Goal: Information Seeking & Learning: Learn about a topic

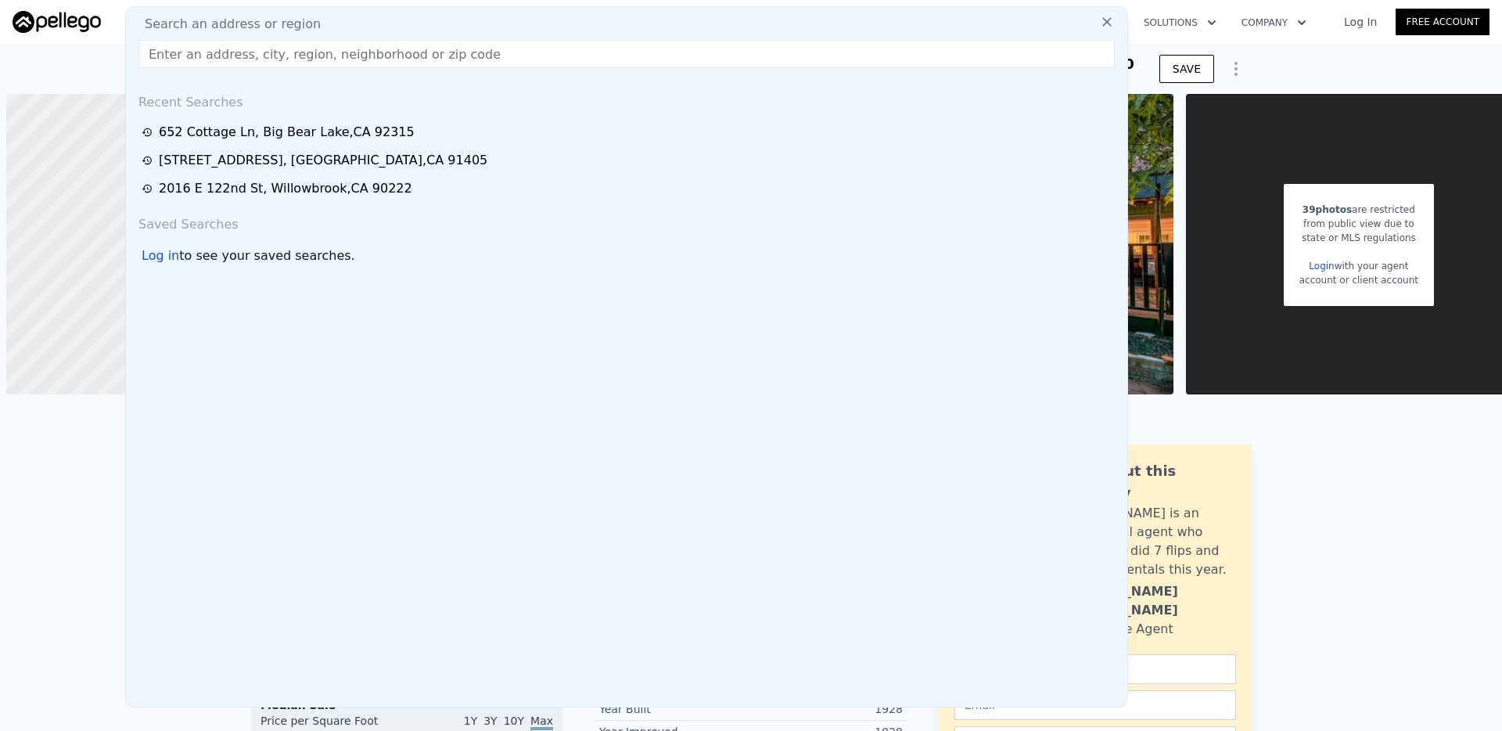
type input "[STREET_ADDRESS][PERSON_NAME]"
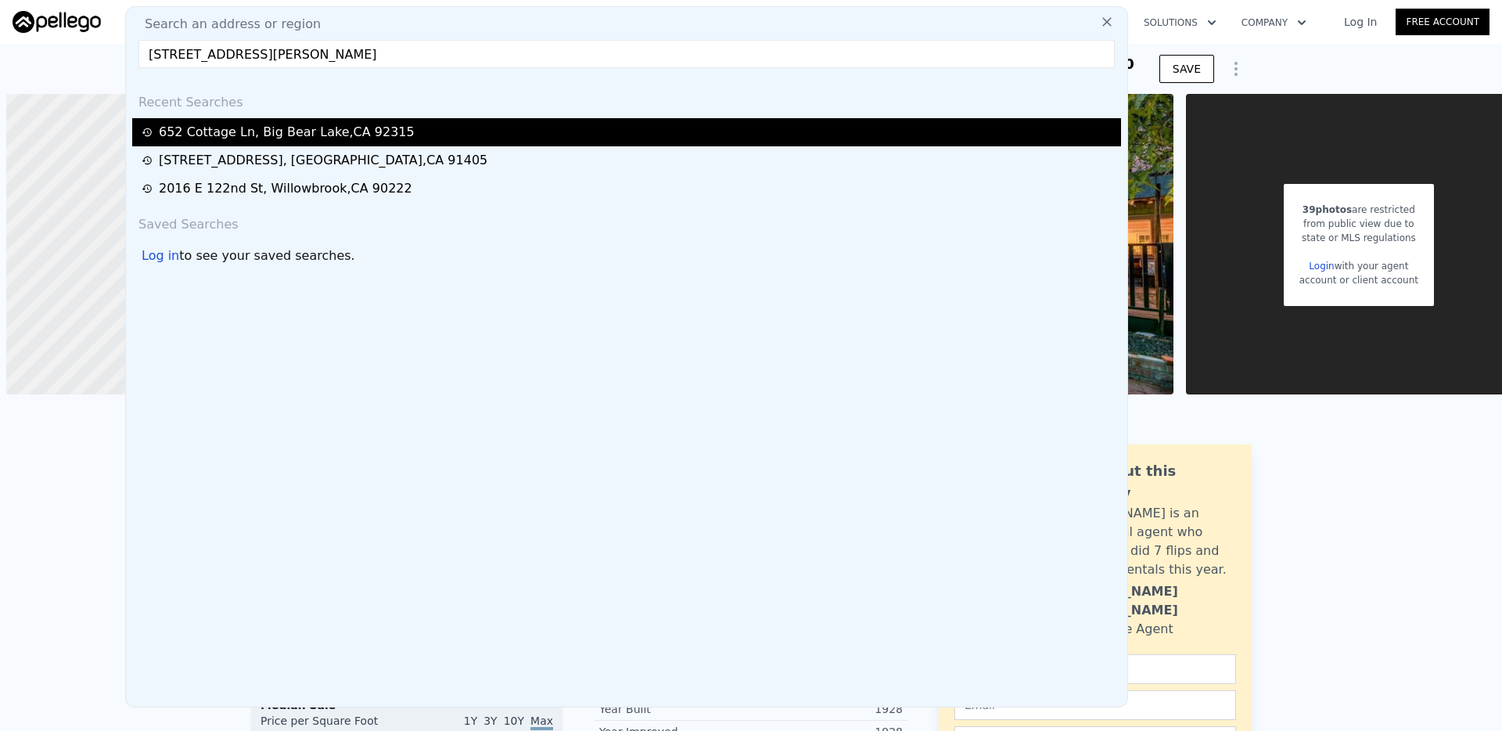
scroll to position [0, 6]
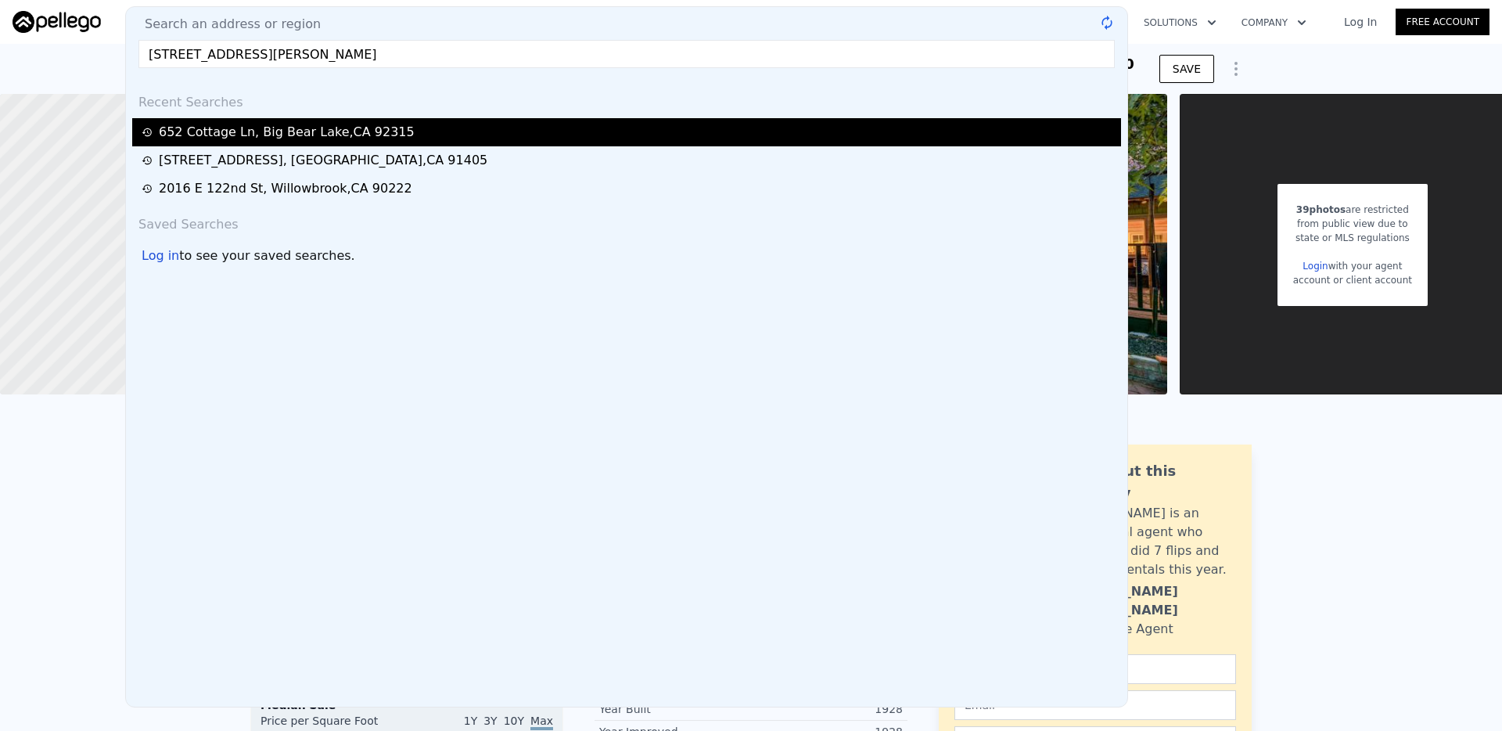
type input "4"
type input "6"
type input "1"
type input "4170"
type input "8364"
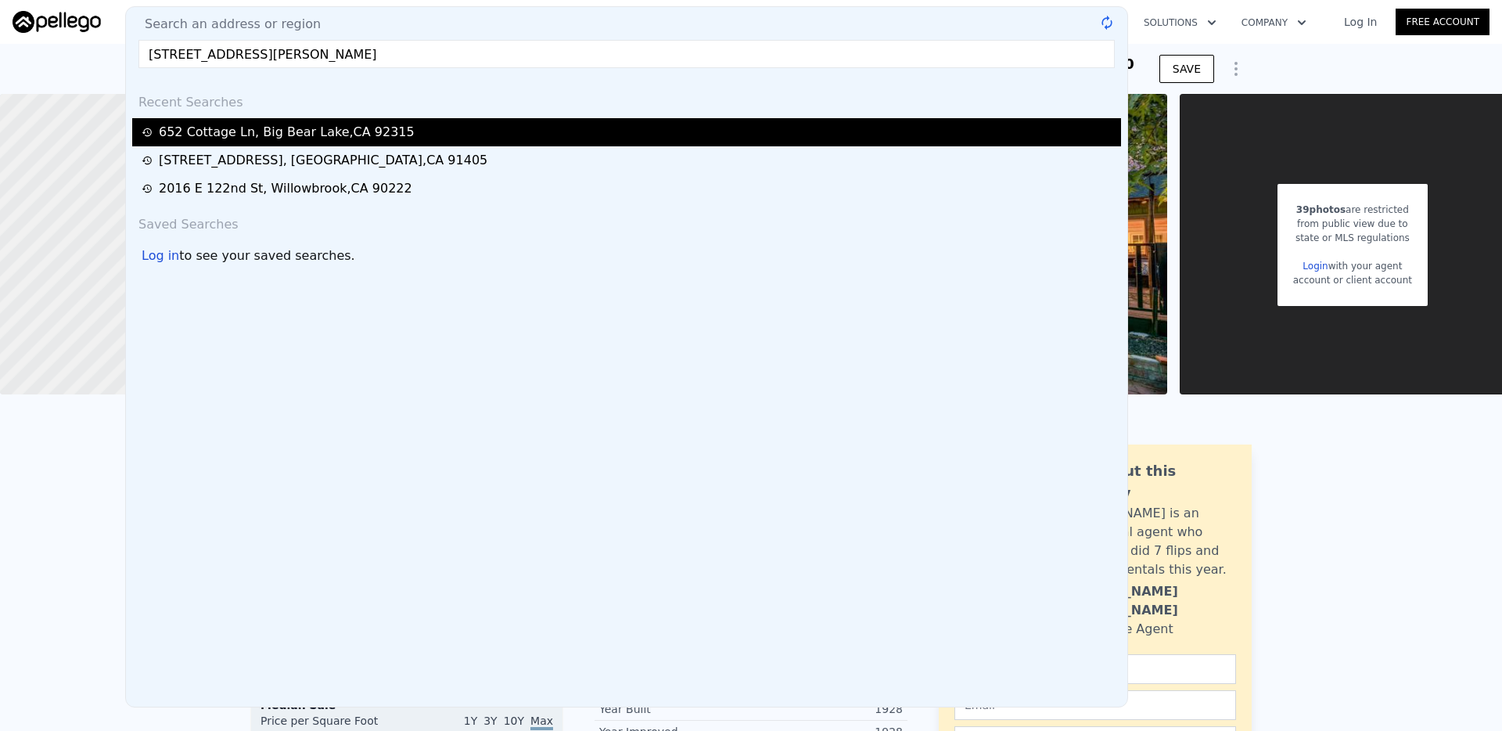
type input "43560"
type input "$ 2,248,000"
type input "$ 968,097"
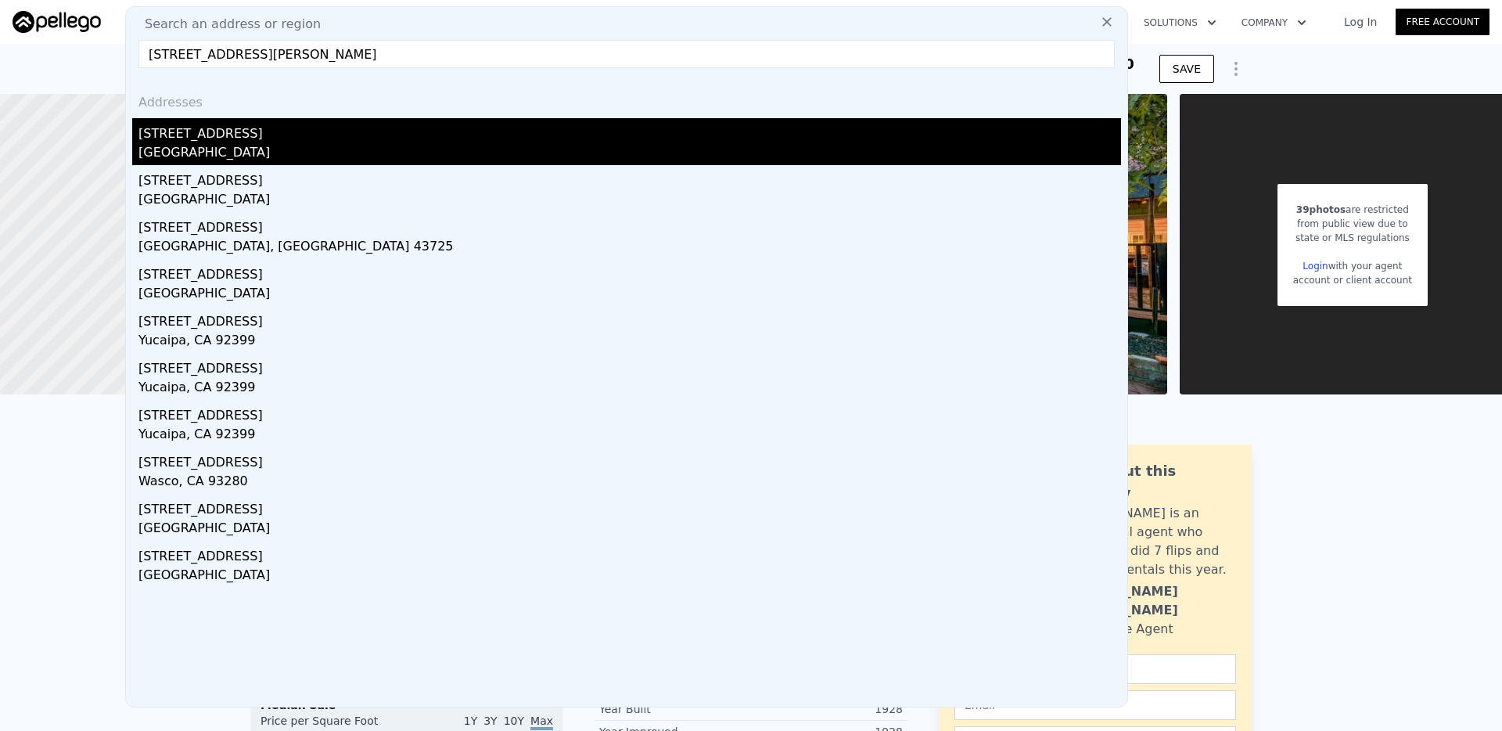
type input "[STREET_ADDRESS][PERSON_NAME]"
click at [275, 141] on div "[STREET_ADDRESS]" at bounding box center [629, 130] width 983 height 25
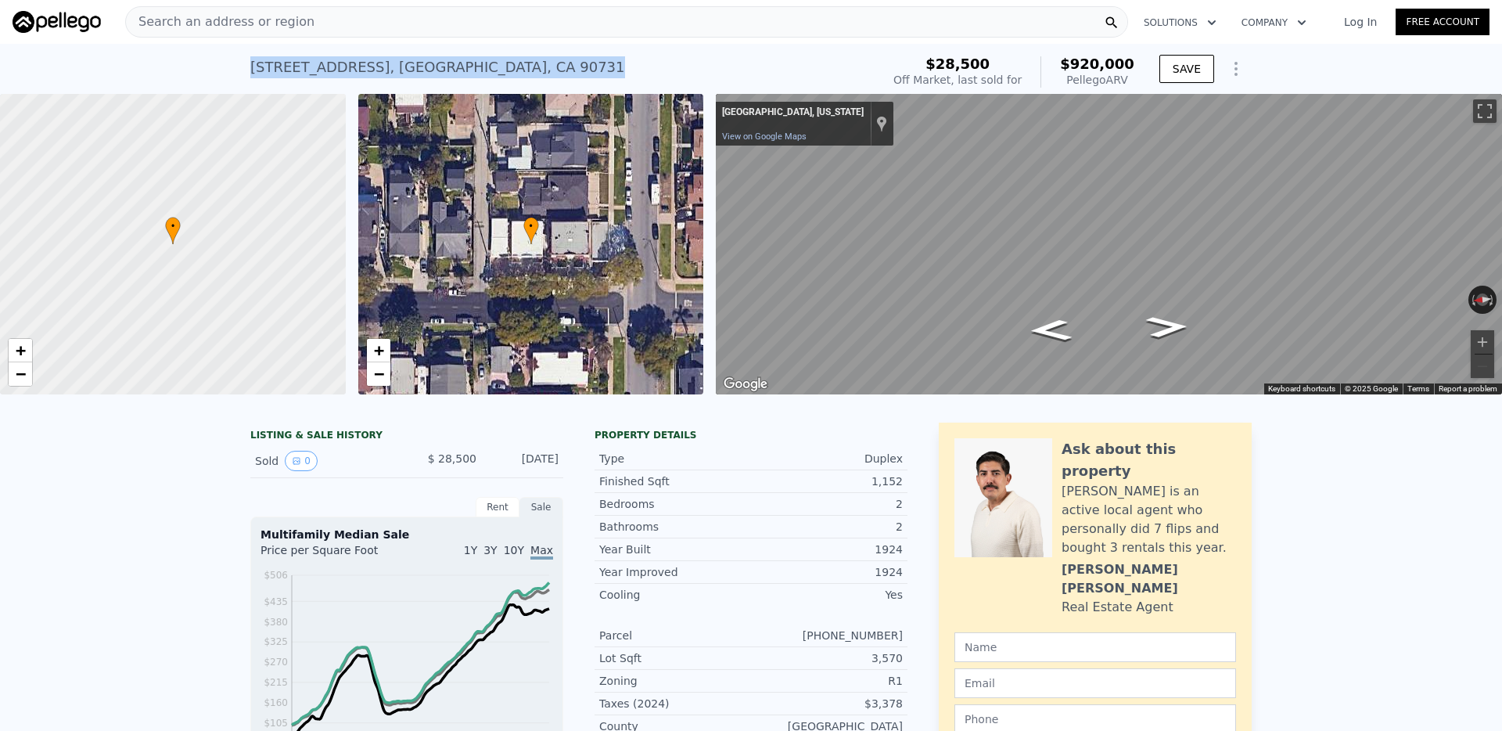
drag, startPoint x: 526, startPoint y: 67, endPoint x: 250, endPoint y: 77, distance: 275.6
click at [250, 77] on div "[STREET_ADDRESS] Sold [DATE] for $28,500 (~ARV $920k )" at bounding box center [562, 72] width 624 height 44
copy div "[STREET_ADDRESS]"
